Goal: Information Seeking & Learning: Learn about a topic

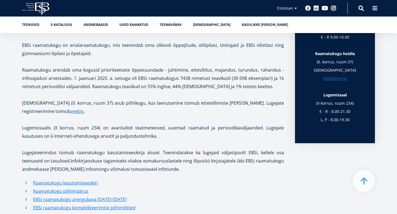
scroll to position [221, 0]
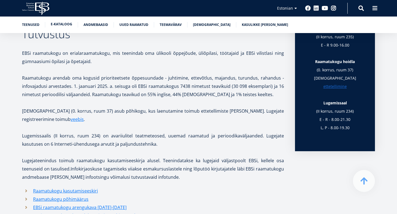
click at [63, 25] on link "E-kataloog" at bounding box center [61, 24] width 21 height 6
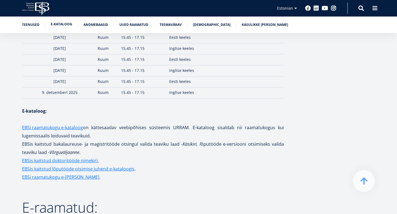
scroll to position [777, 0]
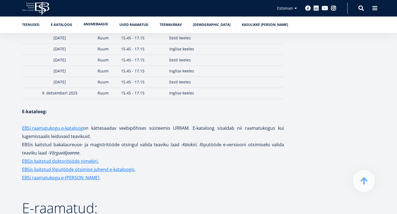
click at [98, 23] on link "Andmebaasid" at bounding box center [95, 24] width 25 height 6
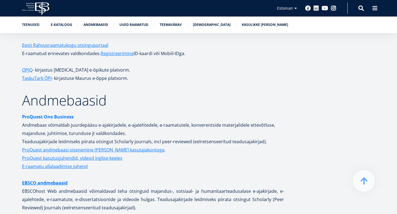
click at [51, 114] on strong "ProQuest One Business" at bounding box center [48, 117] width 52 height 6
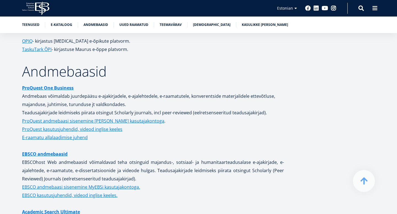
scroll to position [1038, 0]
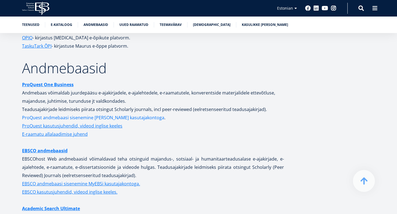
click at [125, 113] on link "ProQuest andmebaasi sisenemine [PERSON_NAME] kasutajakontoga" at bounding box center [93, 117] width 142 height 8
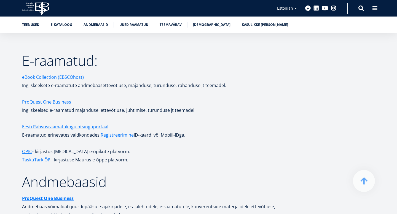
scroll to position [922, 0]
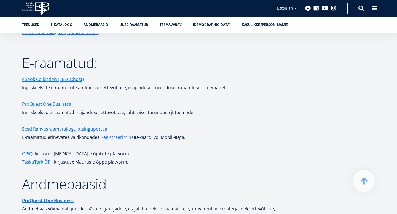
click at [39, 4] on icon "EBS Logo Created with Sketch." at bounding box center [35, 8] width 27 height 13
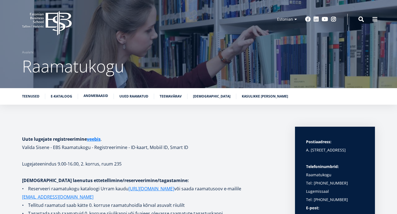
click at [96, 96] on link "Andmebaasid" at bounding box center [95, 96] width 25 height 6
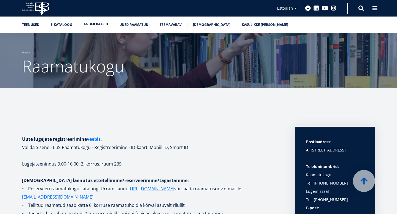
scroll to position [1005, 0]
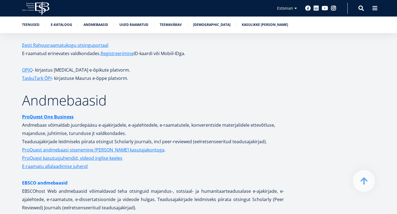
click at [52, 179] on link "EBSCO andmebaasid" at bounding box center [44, 183] width 45 height 8
click at [123, 146] on link "ProQuest andmebaasi sisenemine [PERSON_NAME] kasutajakontoga" at bounding box center [93, 150] width 142 height 8
